Goal: Information Seeking & Learning: Learn about a topic

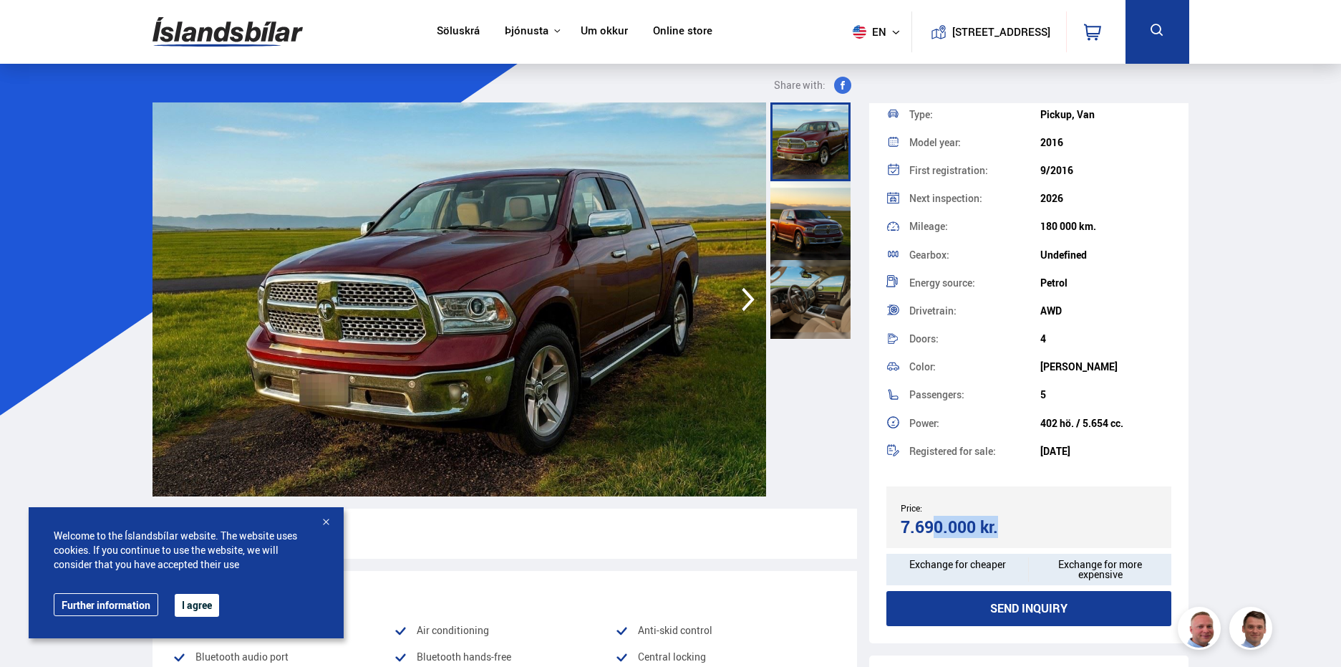
drag, startPoint x: 975, startPoint y: 529, endPoint x: 897, endPoint y: 533, distance: 78.2
click at [897, 533] on div "Price: 7.690.000 kr. Target price/Exchange price 7.690.000 kr." at bounding box center [1030, 517] width 286 height 62
copy div "7.690.000"
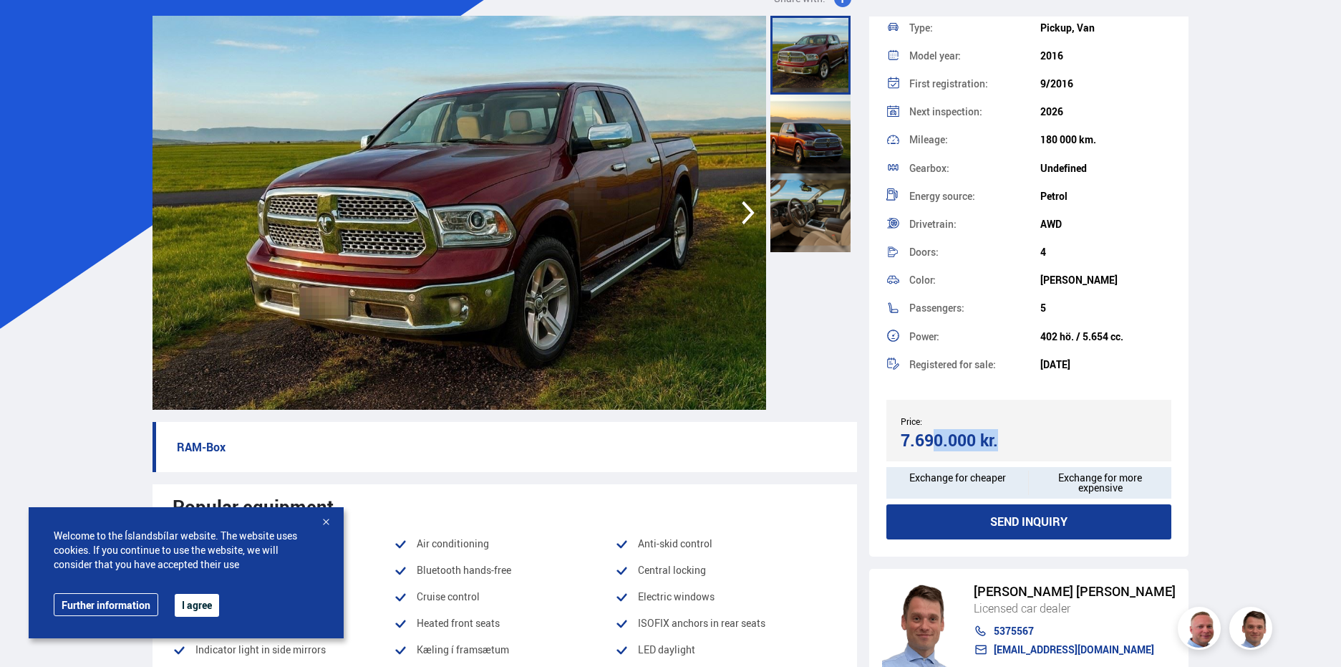
scroll to position [286, 0]
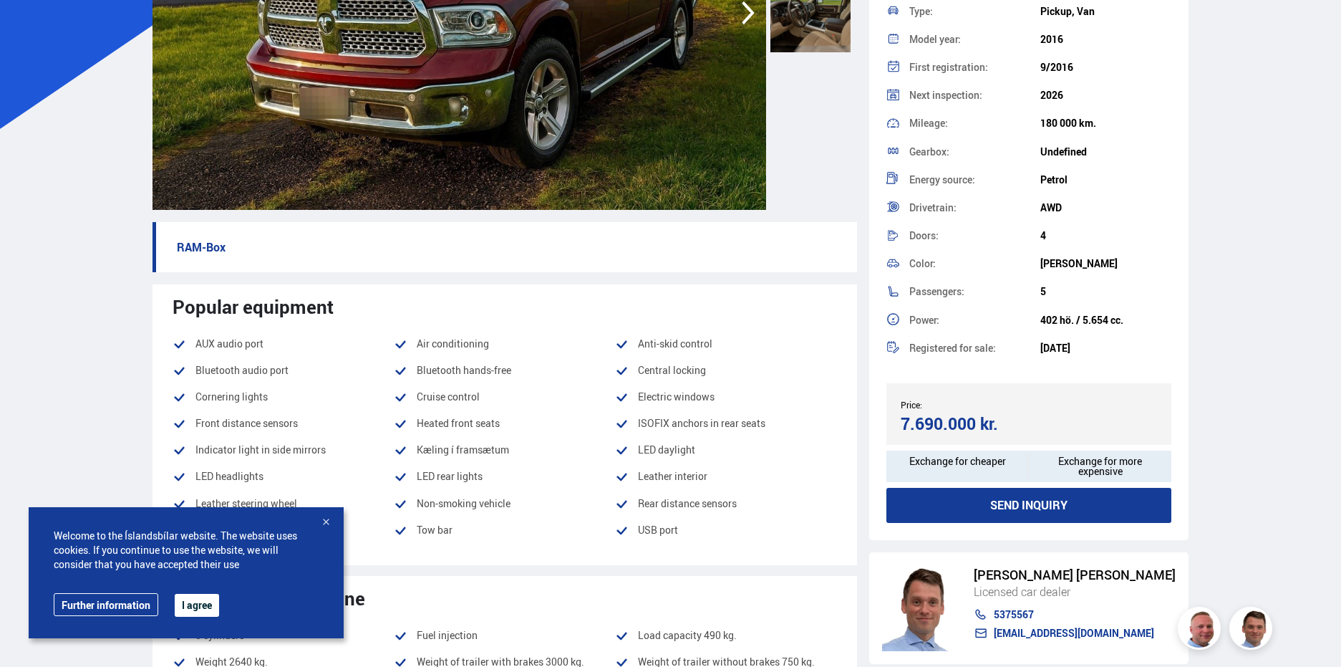
click at [324, 521] on div at bounding box center [326, 523] width 14 height 14
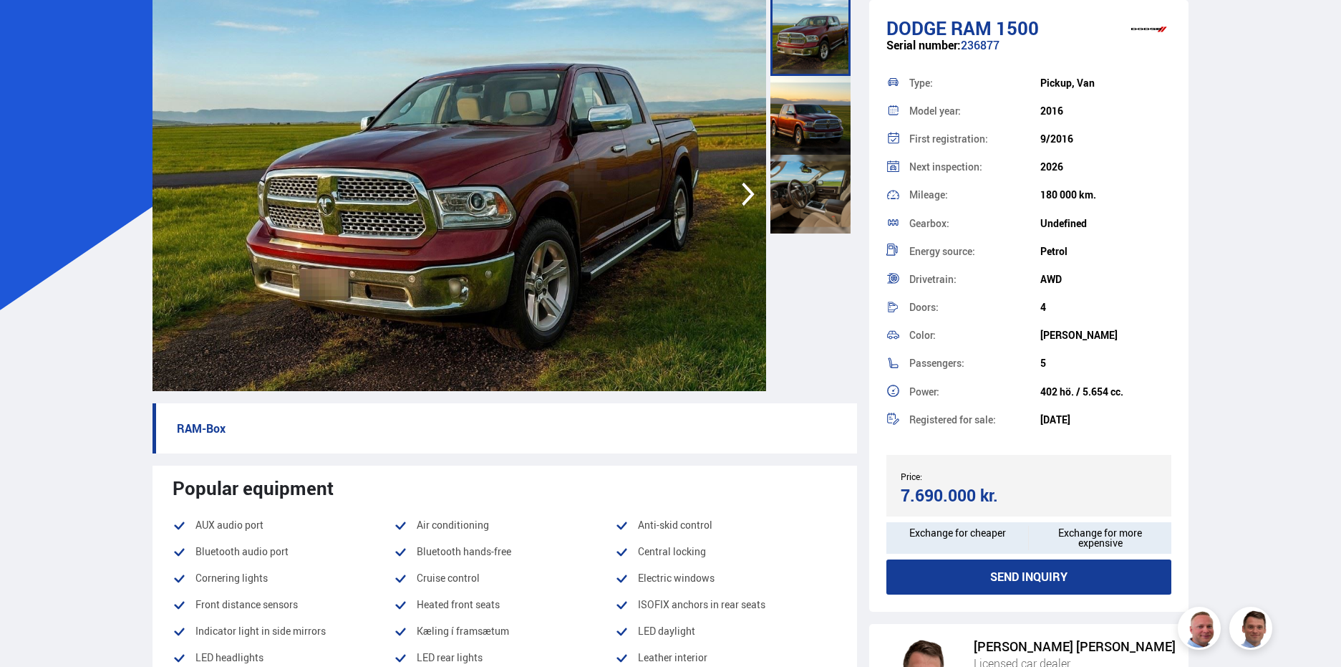
scroll to position [0, 0]
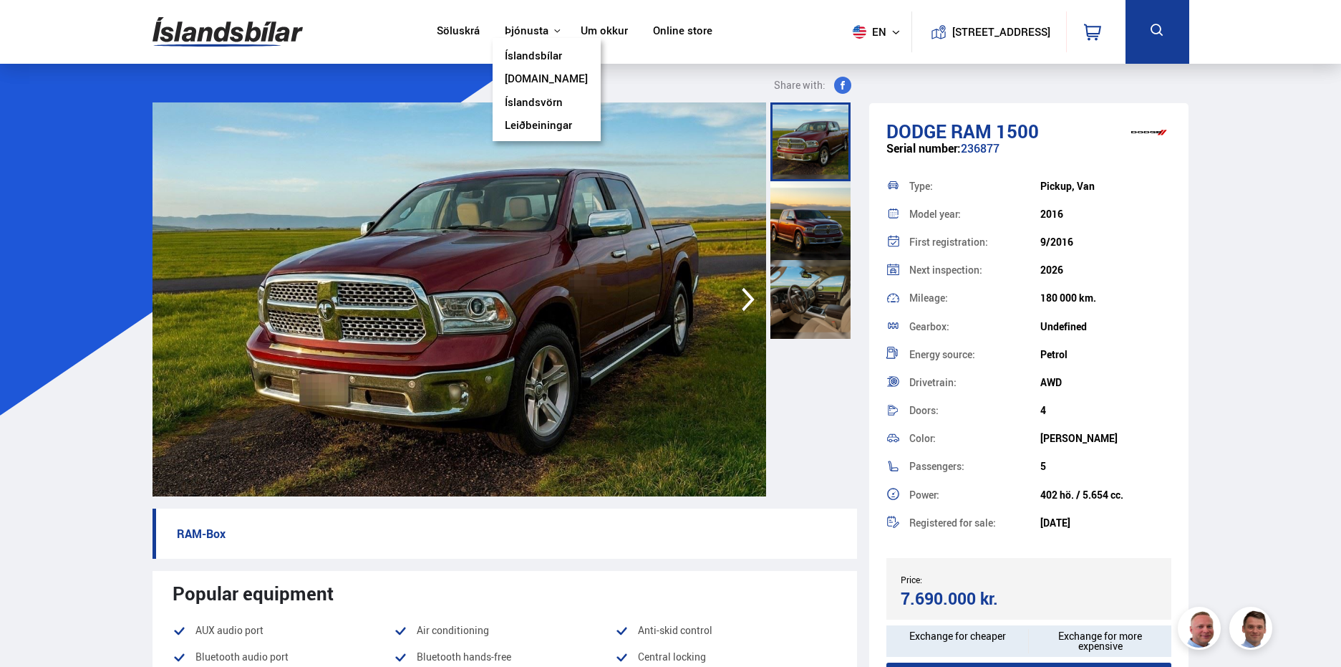
click at [526, 53] on link "Íslandsbílar" at bounding box center [533, 56] width 57 height 15
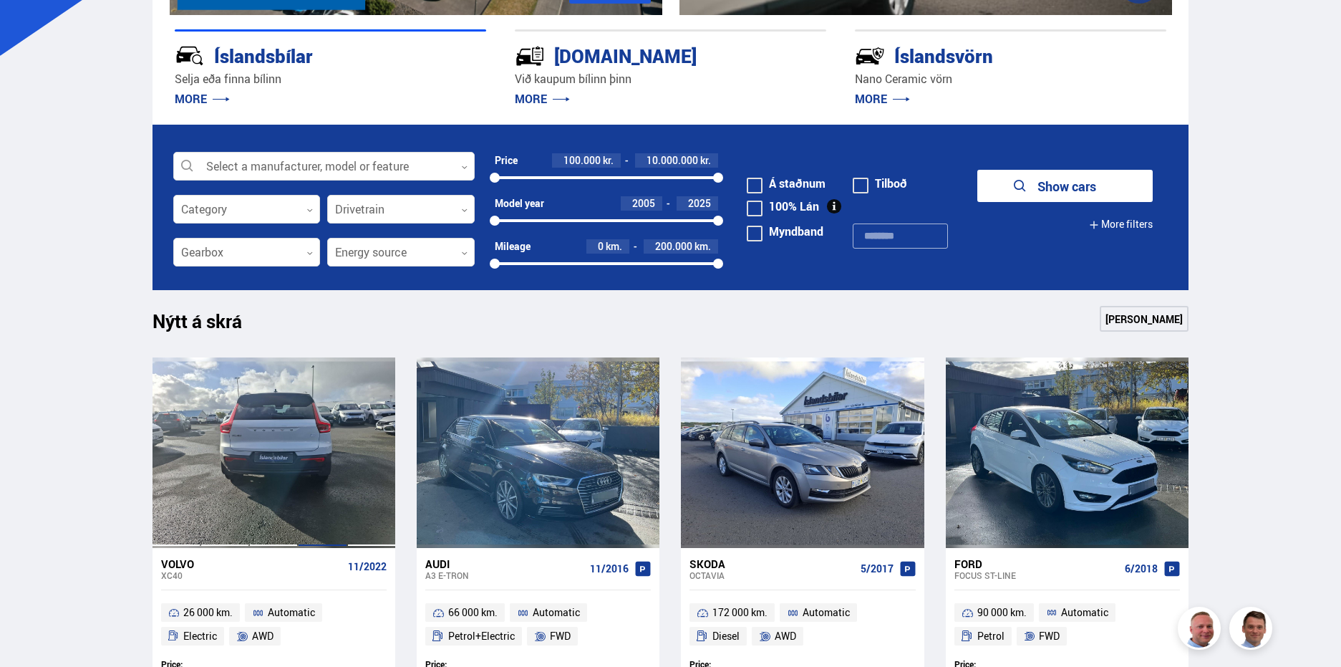
scroll to position [430, 0]
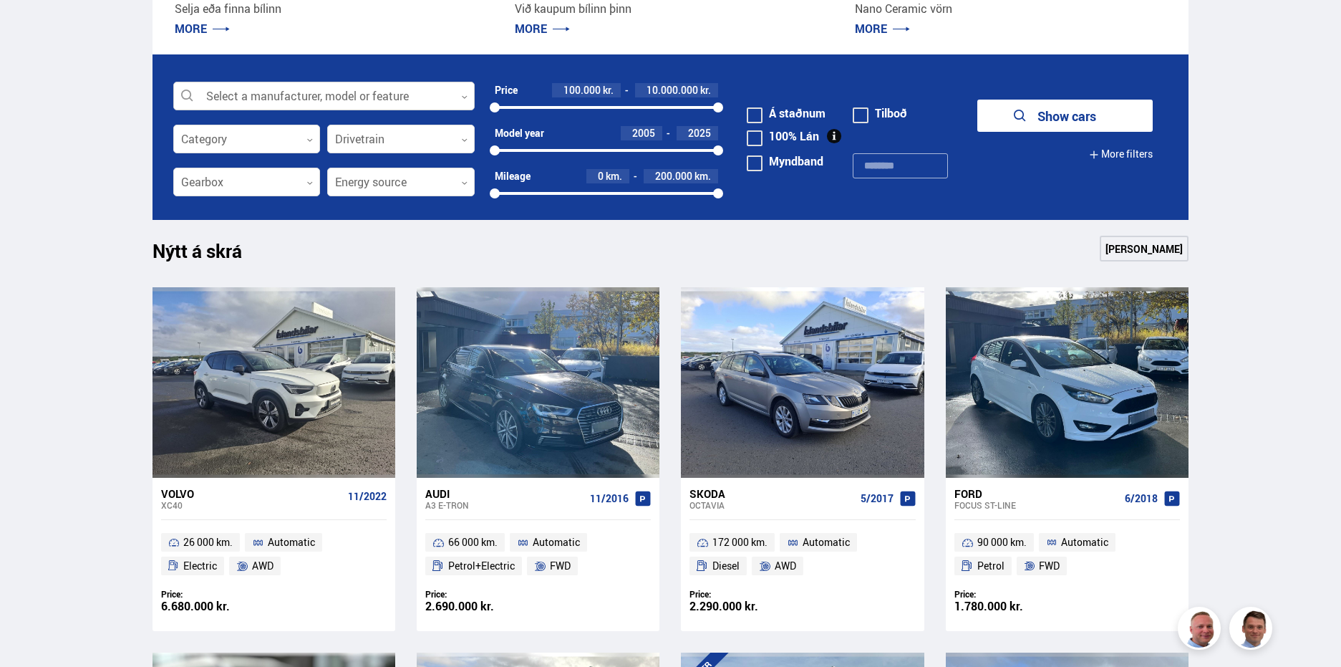
click at [334, 92] on div at bounding box center [324, 96] width 302 height 29
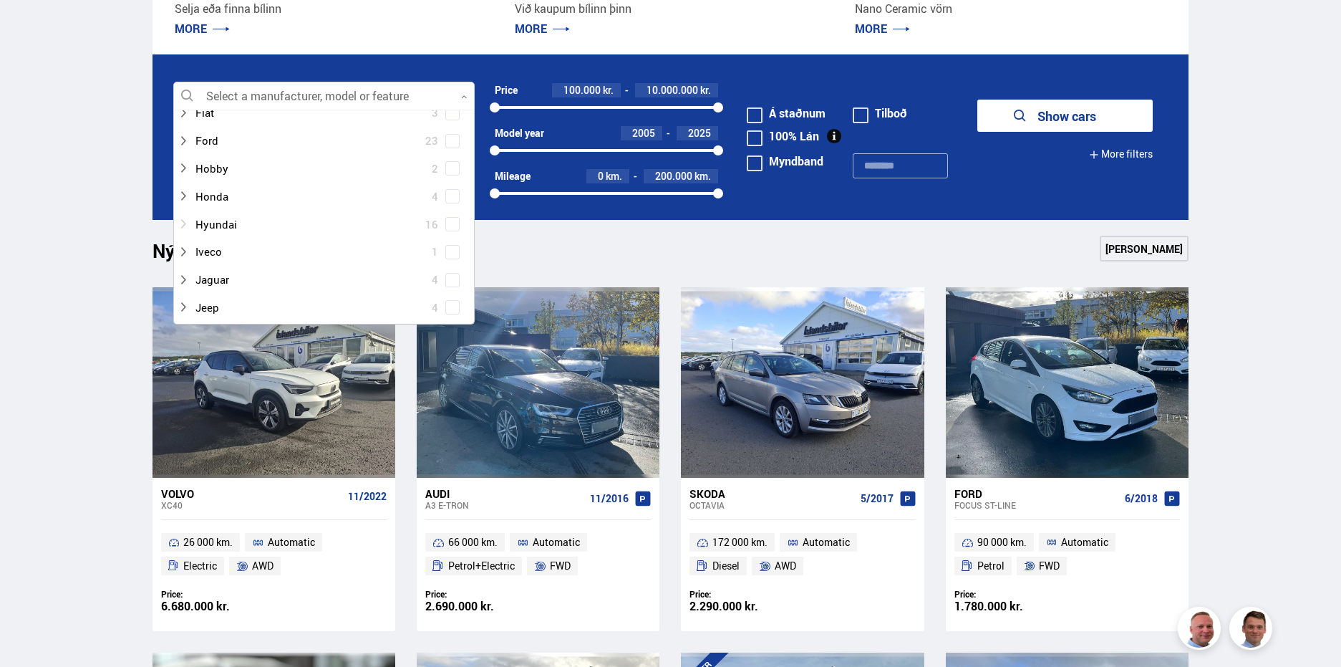
scroll to position [286, 0]
click at [199, 133] on div at bounding box center [310, 140] width 264 height 21
click at [294, 253] on div at bounding box center [338, 251] width 264 height 21
click at [452, 223] on span at bounding box center [452, 223] width 11 height 1
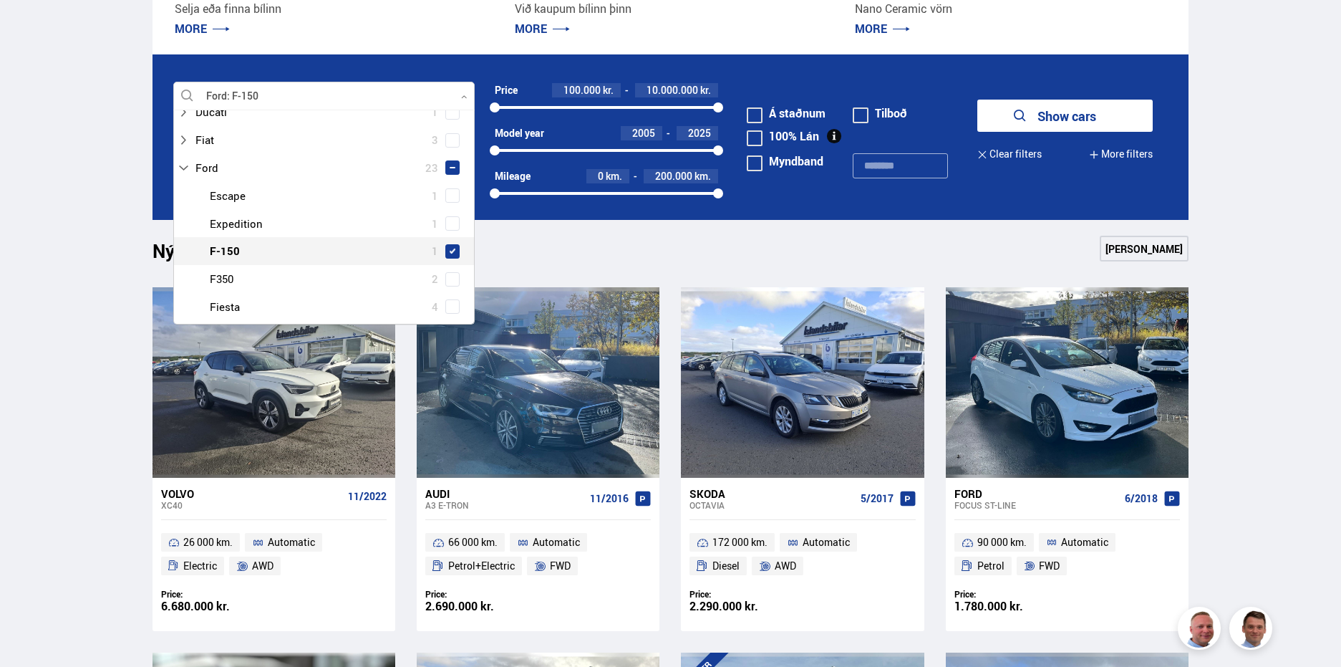
scroll to position [314, 0]
click at [450, 251] on span at bounding box center [453, 252] width 6 height 6
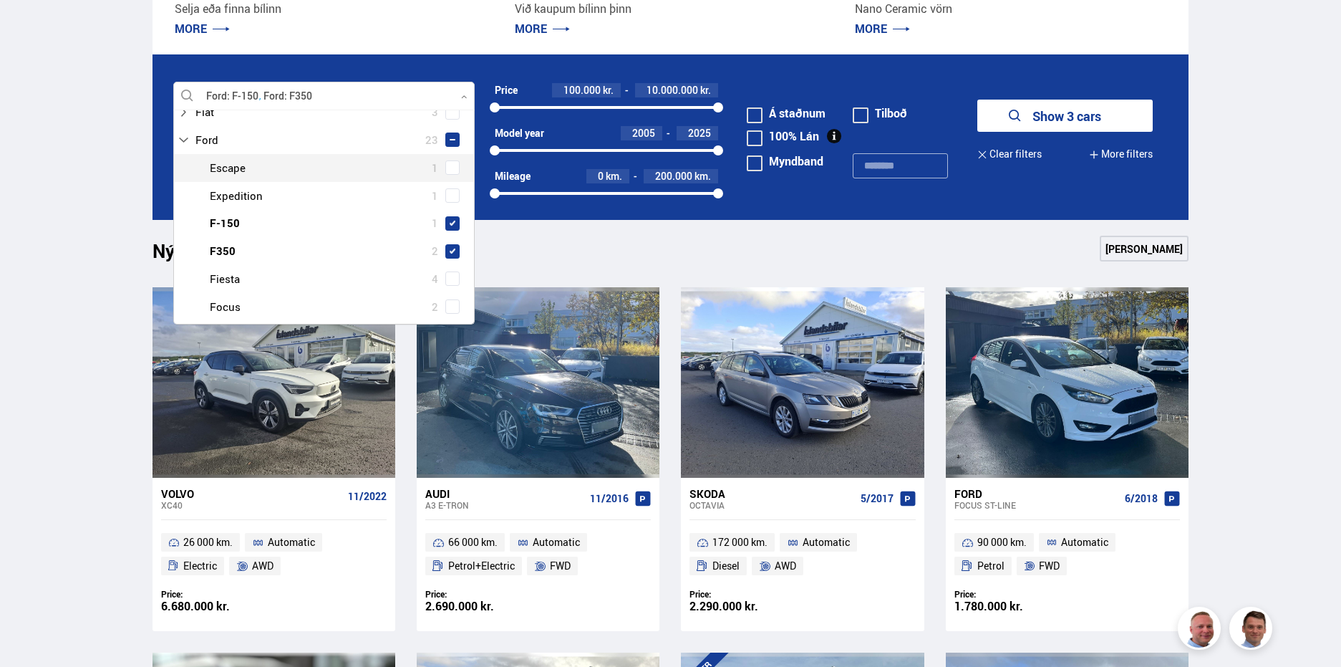
click at [1046, 110] on button "Show 3 cars" at bounding box center [1065, 116] width 175 height 32
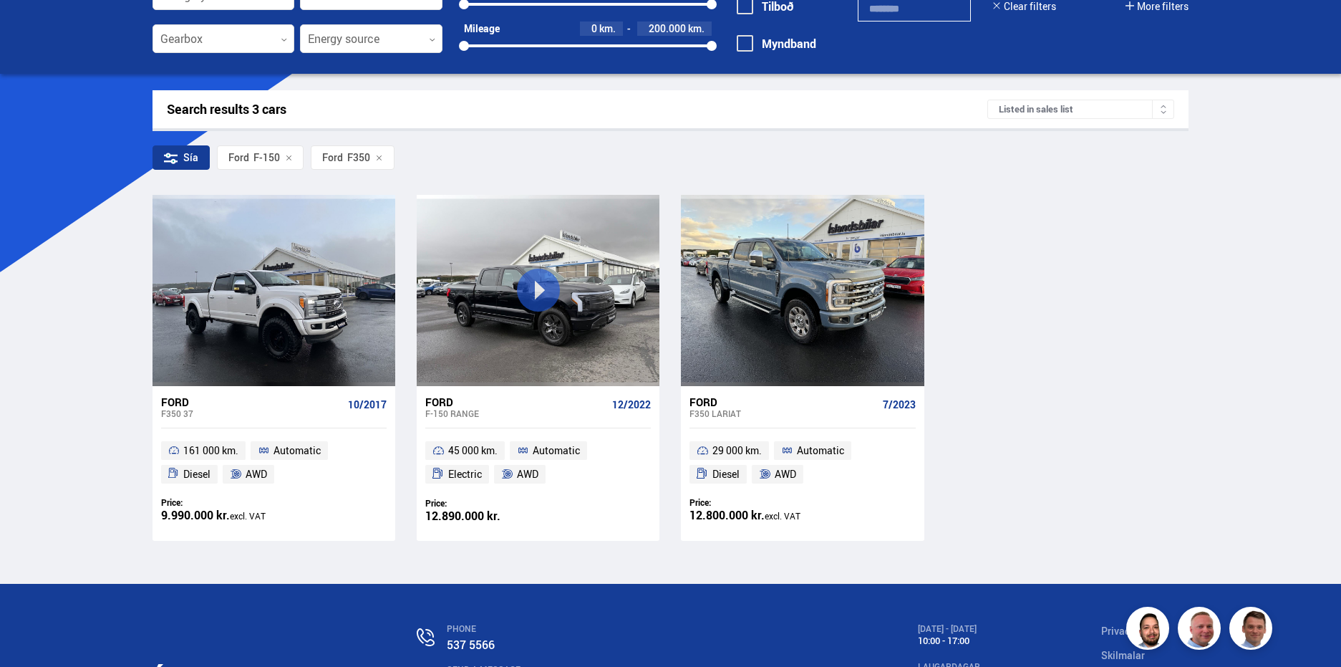
scroll to position [215, 0]
